Goal: Task Accomplishment & Management: Manage account settings

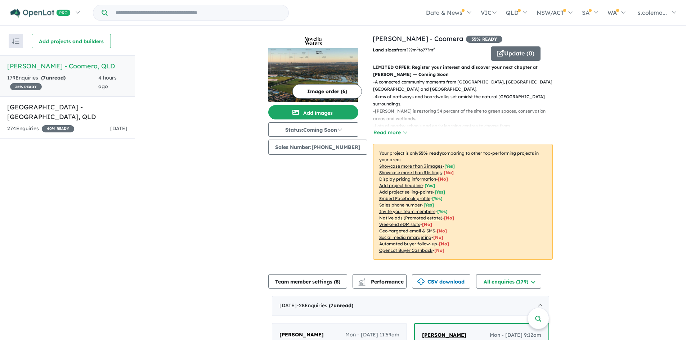
click at [79, 80] on div "179 Enquir ies ( 7 unread) 35 % READY" at bounding box center [52, 82] width 91 height 17
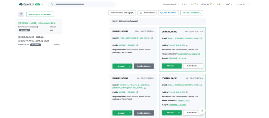
scroll to position [252, 0]
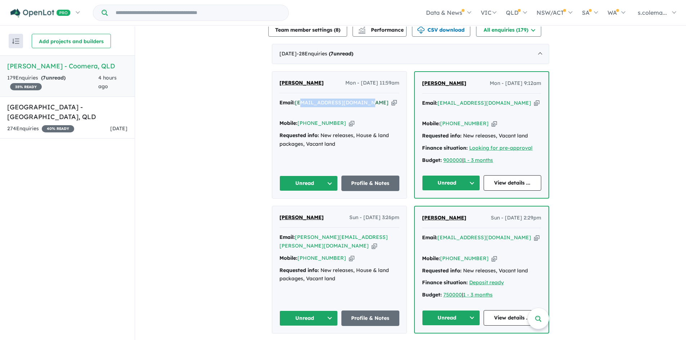
drag, startPoint x: 362, startPoint y: 97, endPoint x: 300, endPoint y: 97, distance: 62.3
click at [300, 99] on div "Email: [EMAIL_ADDRESS][DOMAIN_NAME] Copied!" at bounding box center [340, 107] width 120 height 17
click at [316, 176] on button "Unread" at bounding box center [309, 183] width 58 height 15
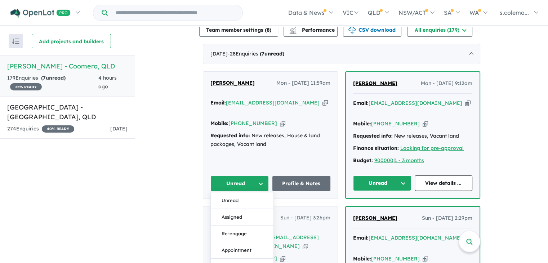
drag, startPoint x: 319, startPoint y: 108, endPoint x: 288, endPoint y: 104, distance: 30.9
click at [316, 119] on div "Mobile: [PHONE_NUMBER] Copied!" at bounding box center [270, 123] width 120 height 9
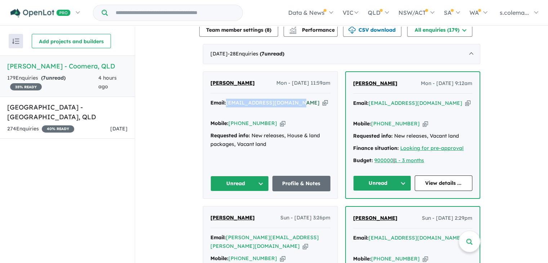
drag, startPoint x: 294, startPoint y: 98, endPoint x: 226, endPoint y: 96, distance: 67.8
click at [226, 99] on div "Email: [EMAIL_ADDRESS][DOMAIN_NAME] Copied!" at bounding box center [270, 107] width 120 height 17
copy a%20Novella%20Waters%20-%20Coomera"] "[EMAIL_ADDRESS][DOMAIN_NAME]"
click at [258, 176] on button "Unread" at bounding box center [239, 183] width 58 height 15
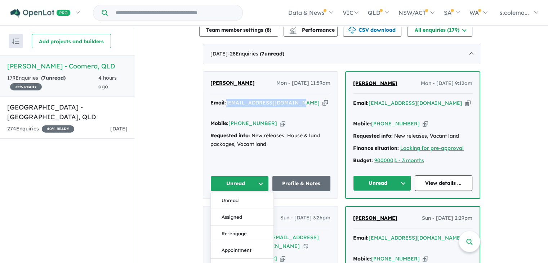
click at [246, 209] on button "Assigned" at bounding box center [242, 217] width 63 height 17
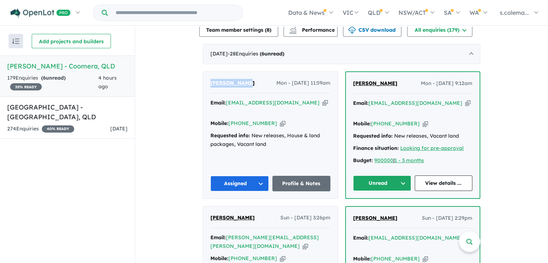
drag, startPoint x: 250, startPoint y: 76, endPoint x: 208, endPoint y: 70, distance: 42.6
click at [208, 72] on div "[PERSON_NAME] - [DATE] 11:59am Email: [EMAIL_ADDRESS][DOMAIN_NAME] Copied! Mobi…" at bounding box center [270, 135] width 134 height 127
copy span "[PERSON_NAME]"
drag, startPoint x: 268, startPoint y: 108, endPoint x: 239, endPoint y: 113, distance: 29.6
click at [239, 119] on div "Mobile: [PHONE_NUMBER] Copied!" at bounding box center [270, 123] width 120 height 9
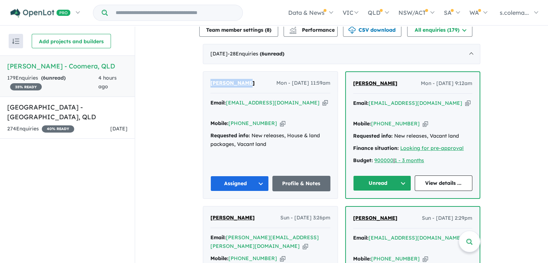
copy link "430 761 263"
drag, startPoint x: 445, startPoint y: 98, endPoint x: 369, endPoint y: 101, distance: 75.7
click at [369, 101] on div "Email: [EMAIL_ADDRESS][DOMAIN_NAME] Copied!" at bounding box center [412, 107] width 119 height 17
copy a%20Novella%20Waters%20-%20Coomera"] "[EMAIL_ADDRESS][DOMAIN_NAME]"
drag, startPoint x: 391, startPoint y: 78, endPoint x: 353, endPoint y: 81, distance: 37.9
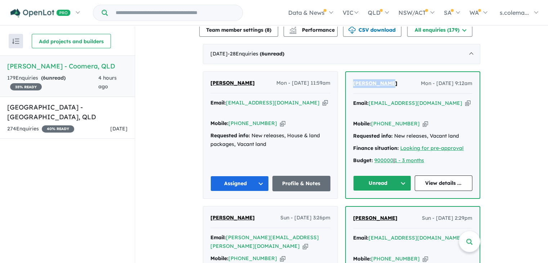
click at [353, 81] on div "[PERSON_NAME] Mon - [DATE] 9:12am" at bounding box center [412, 86] width 119 height 14
copy span "[PERSON_NAME]"
drag, startPoint x: 410, startPoint y: 110, endPoint x: 382, endPoint y: 107, distance: 27.9
click at [382, 120] on div "Mobile: [PHONE_NUMBER] Copied!" at bounding box center [412, 124] width 119 height 9
copy link "414 250 599"
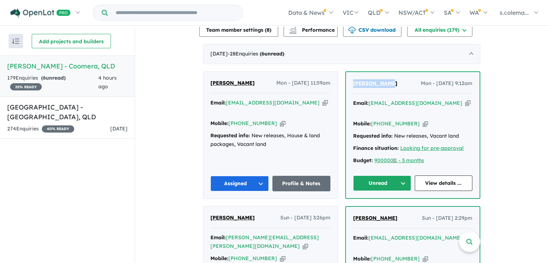
drag, startPoint x: 386, startPoint y: 170, endPoint x: 385, endPoint y: 164, distance: 6.5
click at [386, 175] on button "Unread" at bounding box center [382, 182] width 58 height 15
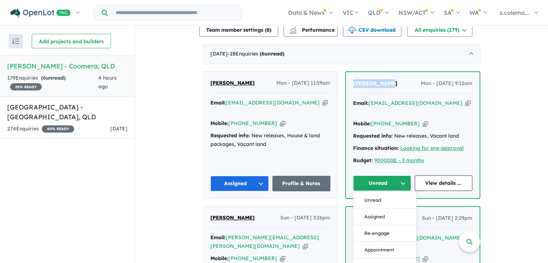
click at [379, 209] on button "Assigned" at bounding box center [384, 217] width 63 height 17
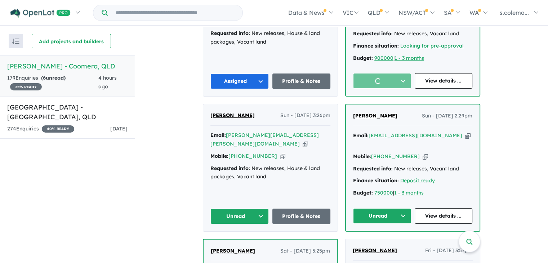
scroll to position [396, 0]
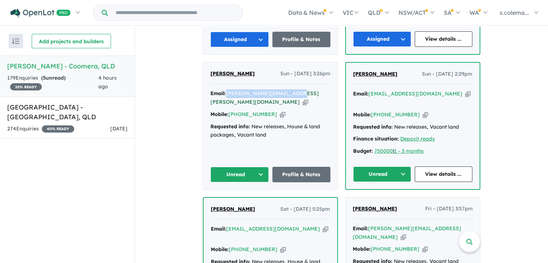
drag, startPoint x: 290, startPoint y: 80, endPoint x: 227, endPoint y: 81, distance: 62.3
click at [227, 89] on div "Email: [PERSON_NAME][EMAIL_ADDRESS][PERSON_NAME][DOMAIN_NAME] Copied!" at bounding box center [270, 97] width 120 height 17
copy a%20Novella%20Waters%20-%20Coomera"] "[PERSON_NAME][EMAIL_ADDRESS][PERSON_NAME][DOMAIN_NAME]"
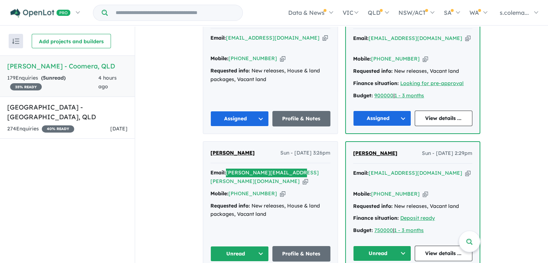
scroll to position [360, 0]
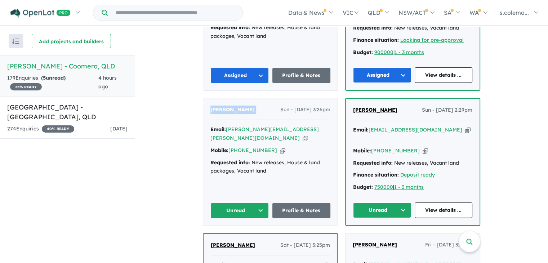
drag, startPoint x: 258, startPoint y: 94, endPoint x: 205, endPoint y: 98, distance: 53.2
click at [205, 98] on div "[PERSON_NAME] Sun - [DATE] 3:26pm Email: [PERSON_NAME][EMAIL_ADDRESS][PERSON_NA…" at bounding box center [270, 161] width 134 height 127
copy span "[PERSON_NAME]"
drag, startPoint x: 266, startPoint y: 128, endPoint x: 239, endPoint y: 125, distance: 26.7
click at [239, 146] on div "Mobile: [PHONE_NUMBER] Copied!" at bounding box center [270, 150] width 120 height 9
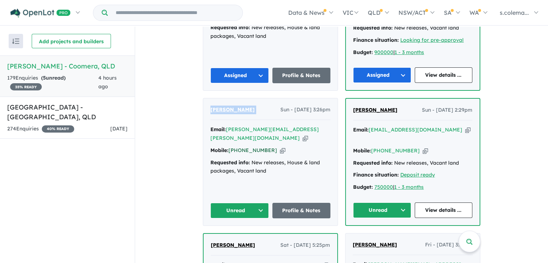
copy link "431 719 223"
click at [249, 203] on button "Unread" at bounding box center [239, 210] width 58 height 15
click at [242, 236] on button "Assigned" at bounding box center [242, 244] width 63 height 17
drag, startPoint x: 444, startPoint y: 113, endPoint x: 416, endPoint y: 116, distance: 27.9
click at [414, 126] on div "Email: [EMAIL_ADDRESS][DOMAIN_NAME] Copied!" at bounding box center [412, 134] width 119 height 17
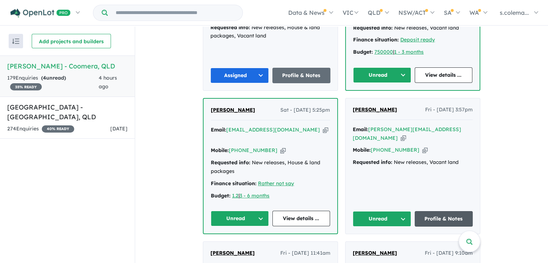
scroll to position [396, 0]
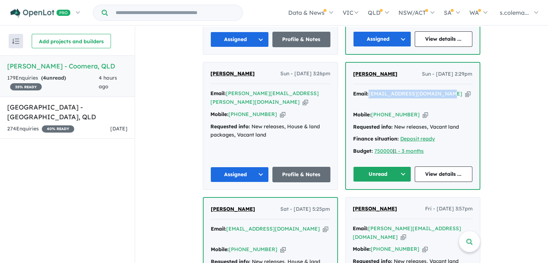
drag, startPoint x: 442, startPoint y: 79, endPoint x: 368, endPoint y: 78, distance: 74.2
click at [368, 90] on div "Email: [EMAIL_ADDRESS][DOMAIN_NAME] Copied!" at bounding box center [412, 98] width 119 height 17
copy a%20Novella%20Waters%20-%20Coomera"] "[EMAIL_ADDRESS][DOMAIN_NAME]"
drag, startPoint x: 397, startPoint y: 60, endPoint x: 352, endPoint y: 61, distance: 44.3
click at [353, 70] on div "[PERSON_NAME] Sun - [DATE] 2:29pm" at bounding box center [412, 77] width 119 height 14
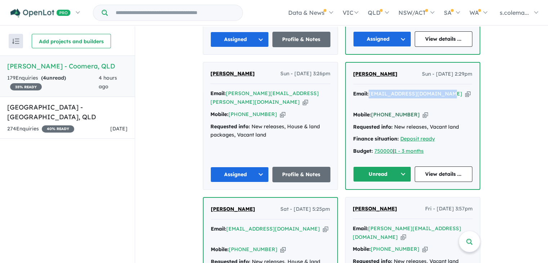
drag, startPoint x: 412, startPoint y: 92, endPoint x: 374, endPoint y: 90, distance: 37.9
click at [374, 111] on div "Mobile: [PHONE_NUMBER] Copied!" at bounding box center [412, 115] width 119 height 9
drag, startPoint x: 410, startPoint y: 90, endPoint x: 380, endPoint y: 93, distance: 29.4
click at [380, 111] on div "Mobile: [PHONE_NUMBER] Copied!" at bounding box center [412, 115] width 119 height 9
click at [399, 166] on button "Unread" at bounding box center [382, 173] width 58 height 15
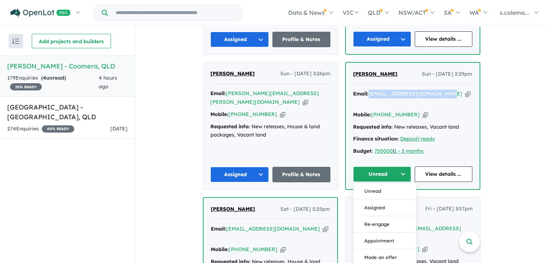
click at [386, 200] on button "Assigned" at bounding box center [384, 208] width 63 height 17
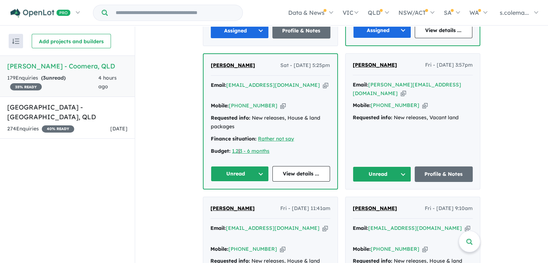
scroll to position [540, 0]
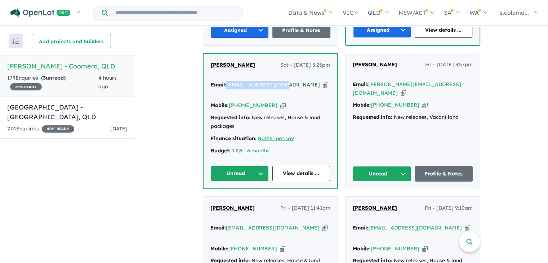
drag, startPoint x: 282, startPoint y: 60, endPoint x: 227, endPoint y: 58, distance: 54.8
click at [227, 81] on div "Email: [EMAIL_ADDRESS][DOMAIN_NAME] Copied!" at bounding box center [270, 89] width 119 height 17
drag, startPoint x: 252, startPoint y: 43, endPoint x: 206, endPoint y: 43, distance: 45.4
click at [206, 54] on div "[PERSON_NAME] Sat - [DATE] 5:25pm Email: [EMAIL_ADDRESS][DOMAIN_NAME] Copied! M…" at bounding box center [271, 121] width 134 height 135
drag, startPoint x: 268, startPoint y: 74, endPoint x: 239, endPoint y: 75, distance: 29.2
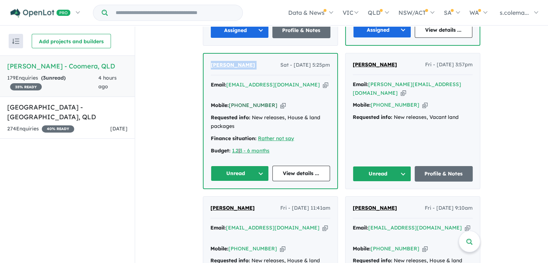
click at [239, 101] on div "Mobile: [PHONE_NUMBER] Copied!" at bounding box center [270, 105] width 119 height 9
click at [381, 99] on div "[PERSON_NAME] Fri - [DATE] 3:57pm Email: [PERSON_NAME][EMAIL_ADDRESS][DOMAIN_NA…" at bounding box center [413, 120] width 134 height 135
click at [257, 166] on button "Unread" at bounding box center [240, 173] width 58 height 15
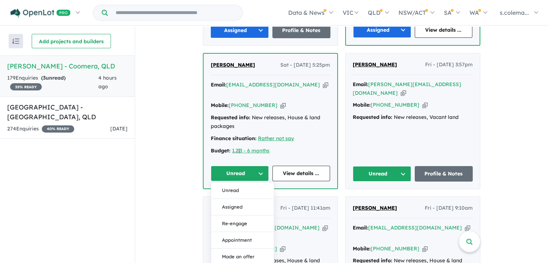
click at [245, 199] on button "Assigned" at bounding box center [242, 207] width 63 height 17
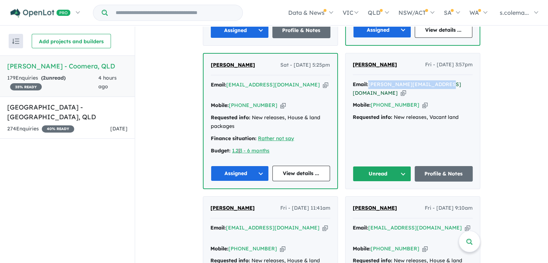
drag, startPoint x: 444, startPoint y: 62, endPoint x: 369, endPoint y: 63, distance: 75.3
click at [369, 80] on div "Email: [PERSON_NAME][EMAIL_ADDRESS][DOMAIN_NAME] Copied!" at bounding box center [413, 88] width 120 height 17
click at [379, 166] on button "Unread" at bounding box center [382, 173] width 58 height 15
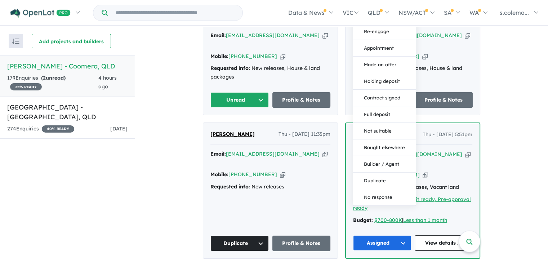
scroll to position [757, 0]
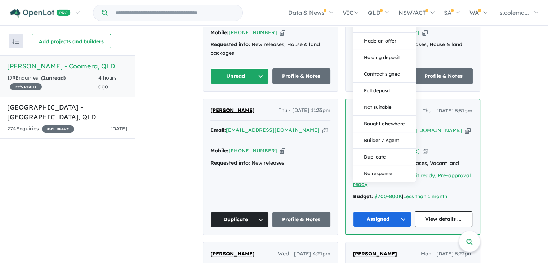
click at [383, 149] on button "Duplicate" at bounding box center [384, 157] width 63 height 17
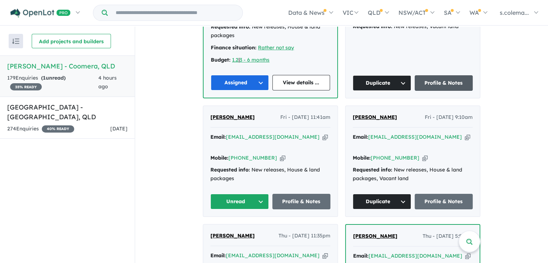
scroll to position [649, 0]
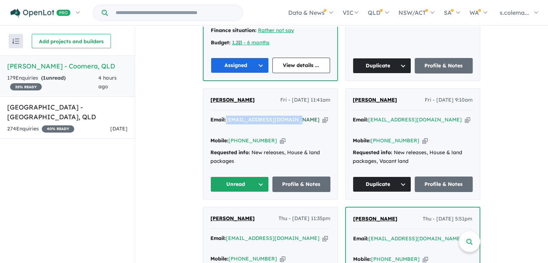
drag, startPoint x: 292, startPoint y: 88, endPoint x: 227, endPoint y: 87, distance: 65.2
click at [227, 116] on div "Email: [EMAIL_ADDRESS][DOMAIN_NAME] Copied!" at bounding box center [270, 124] width 120 height 17
click at [252, 177] on button "Unread" at bounding box center [239, 184] width 58 height 15
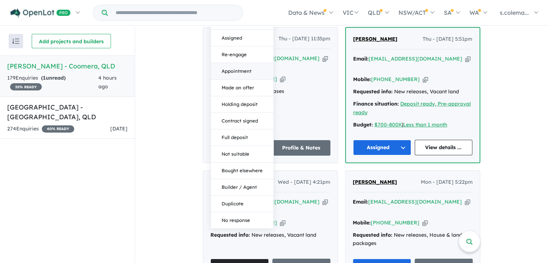
scroll to position [829, 0]
drag, startPoint x: 248, startPoint y: 166, endPoint x: 398, endPoint y: 125, distance: 155.7
click at [248, 195] on button "Duplicate" at bounding box center [242, 203] width 63 height 17
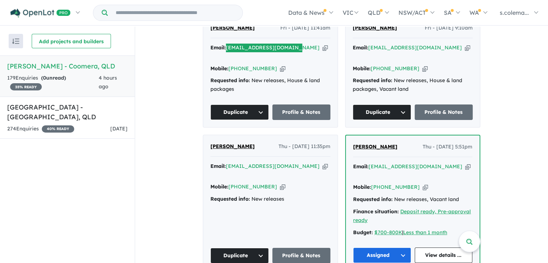
scroll to position [649, 0]
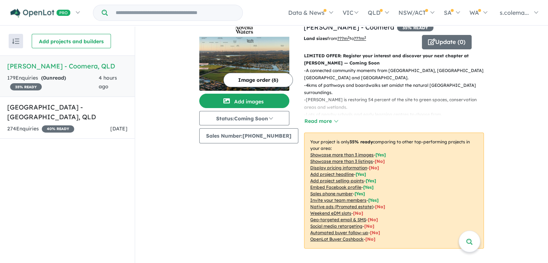
scroll to position [0, 0]
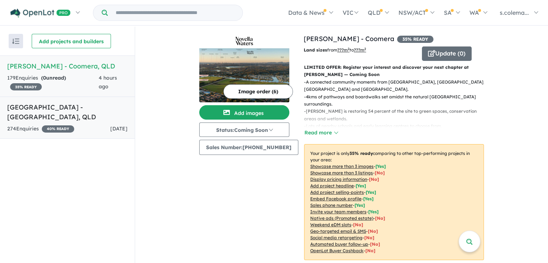
click at [81, 112] on link "Bellevue Estate - [GEOGRAPHIC_DATA] , [GEOGRAPHIC_DATA] 274 Enquir ies ( 0 unre…" at bounding box center [67, 118] width 135 height 43
